Goal: Information Seeking & Learning: Learn about a topic

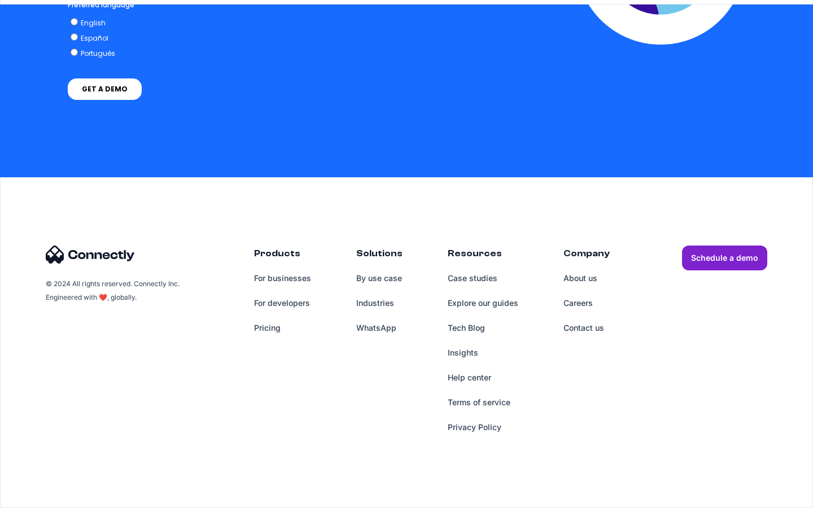
scroll to position [4644, 0]
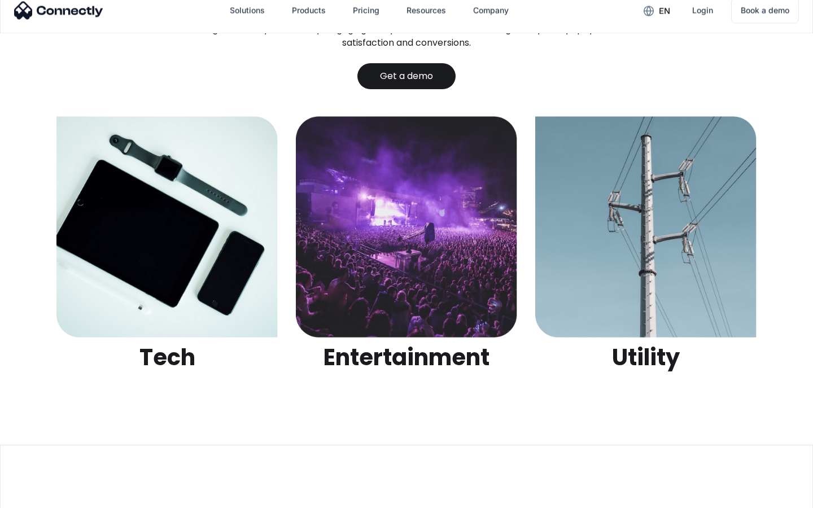
scroll to position [3562, 0]
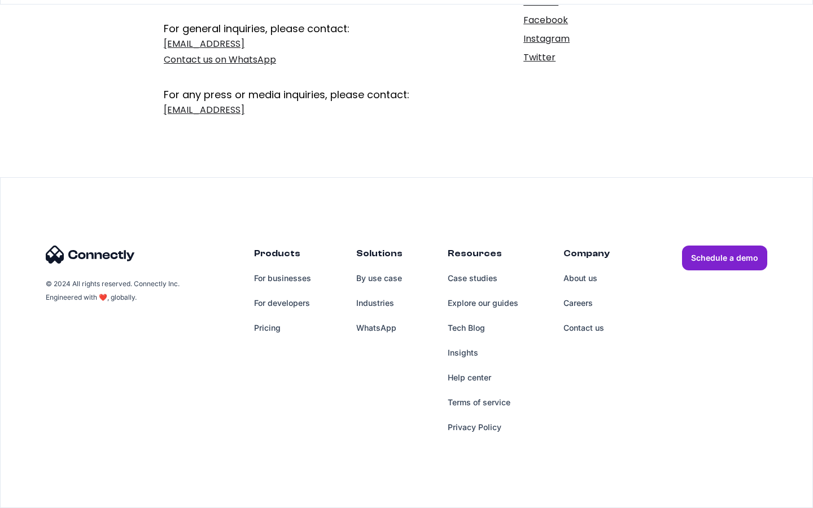
scroll to position [185, 0]
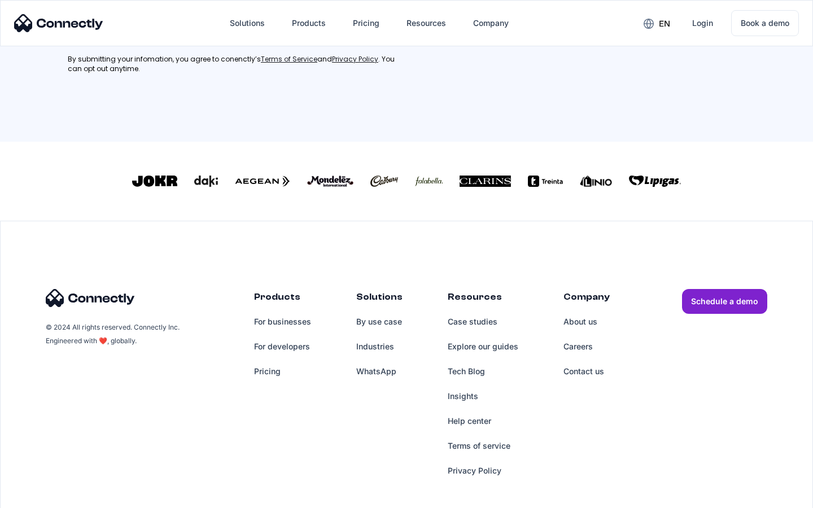
scroll to position [498, 0]
